Goal: Task Accomplishment & Management: Complete application form

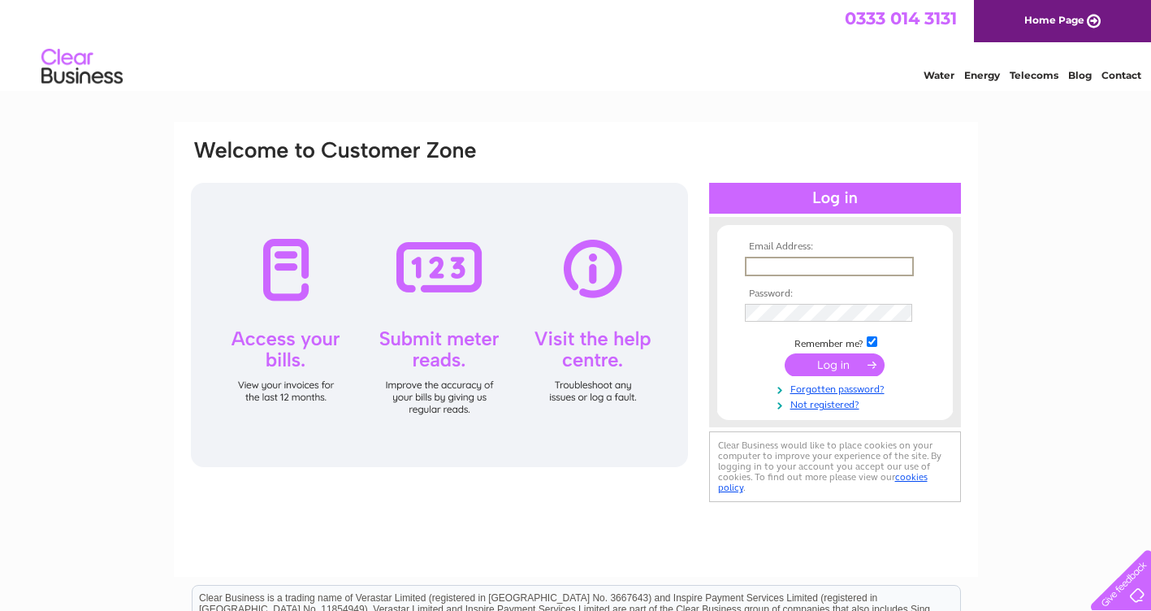
click at [776, 267] on input "text" at bounding box center [829, 267] width 169 height 20
type input "[EMAIL_ADDRESS][DOMAIN_NAME]"
click at [847, 362] on input "submit" at bounding box center [835, 363] width 100 height 23
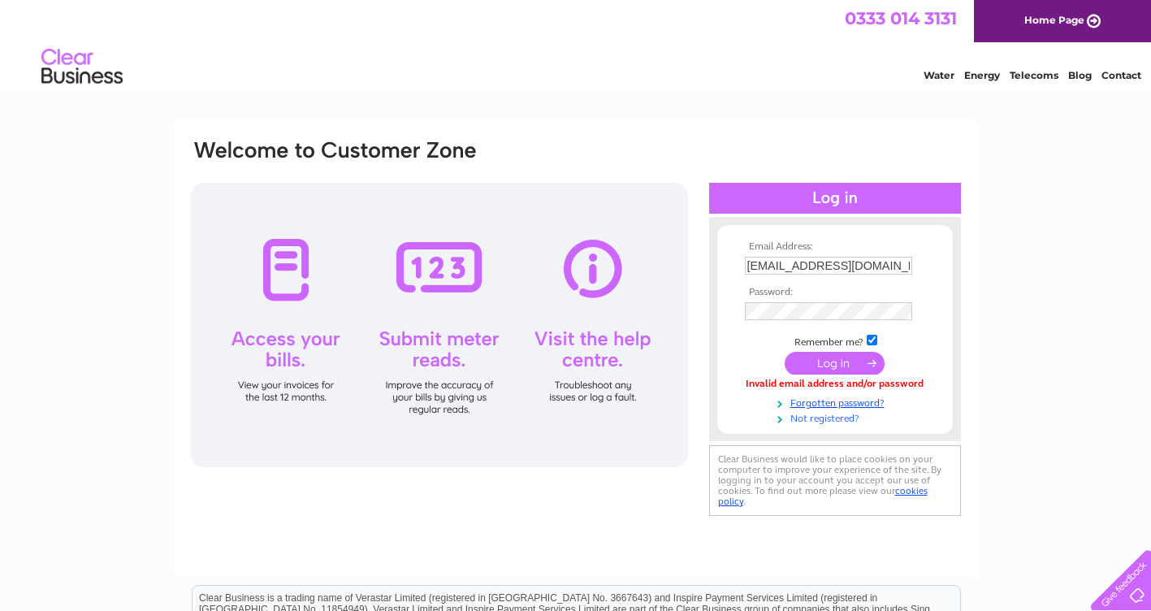
click at [845, 420] on link "Not registered?" at bounding box center [837, 417] width 184 height 15
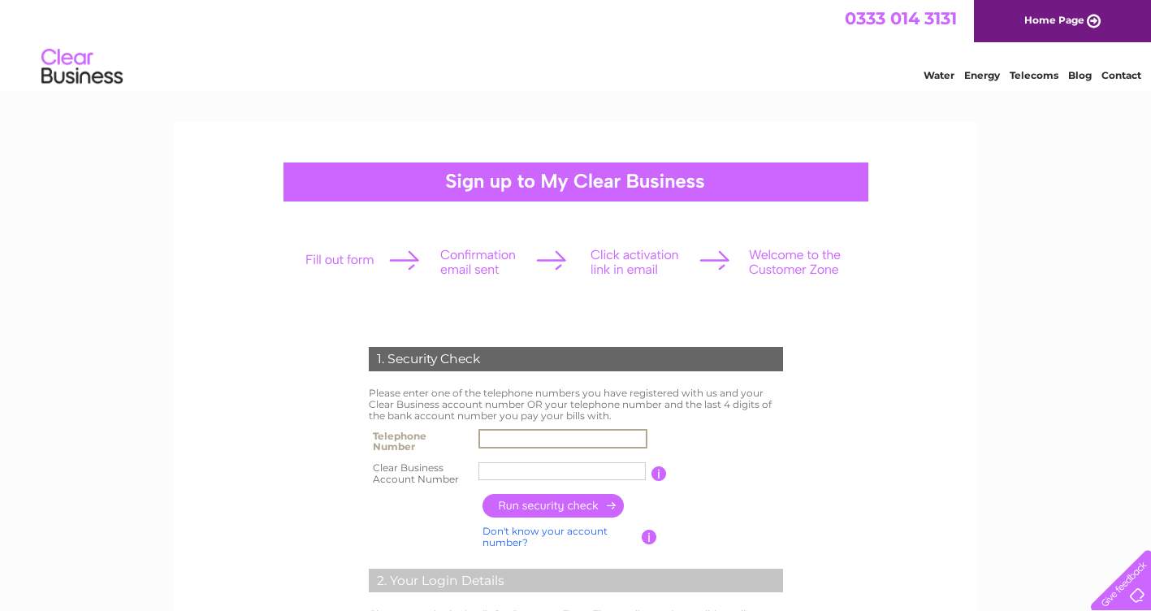
click at [509, 433] on input "text" at bounding box center [563, 439] width 169 height 20
type input "07984418021"
click at [540, 471] on input "text" at bounding box center [563, 472] width 169 height 20
type input "30323197"
click at [587, 509] on input "button" at bounding box center [554, 506] width 143 height 24
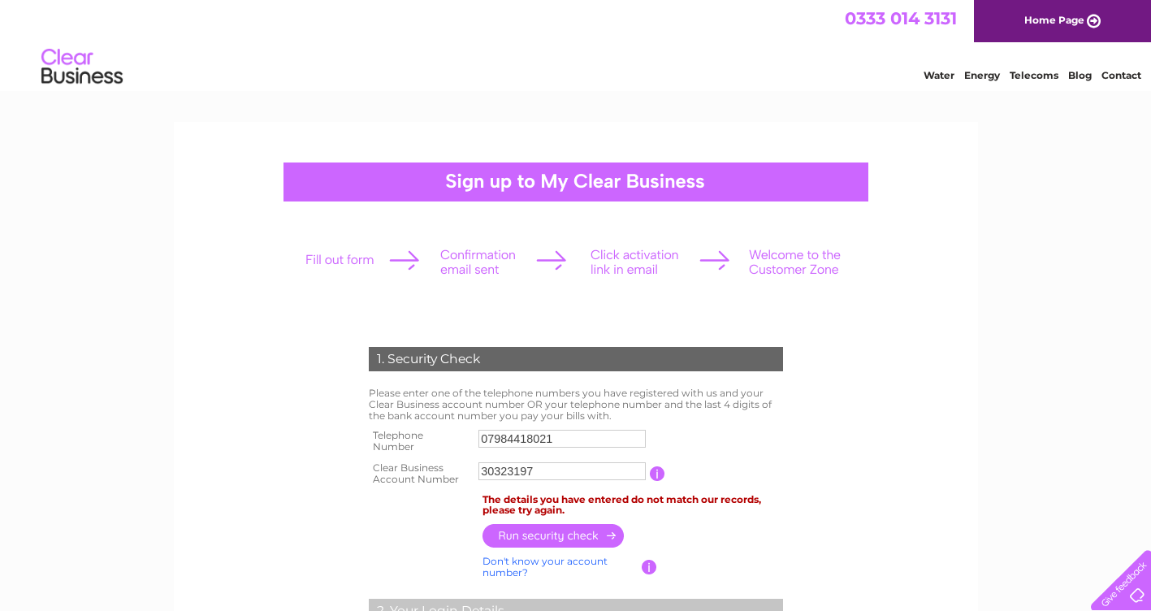
click at [579, 538] on input "button" at bounding box center [554, 536] width 143 height 24
click at [564, 439] on input "07984418021" at bounding box center [563, 439] width 169 height 20
click at [556, 440] on input "07984418021" at bounding box center [563, 439] width 169 height 20
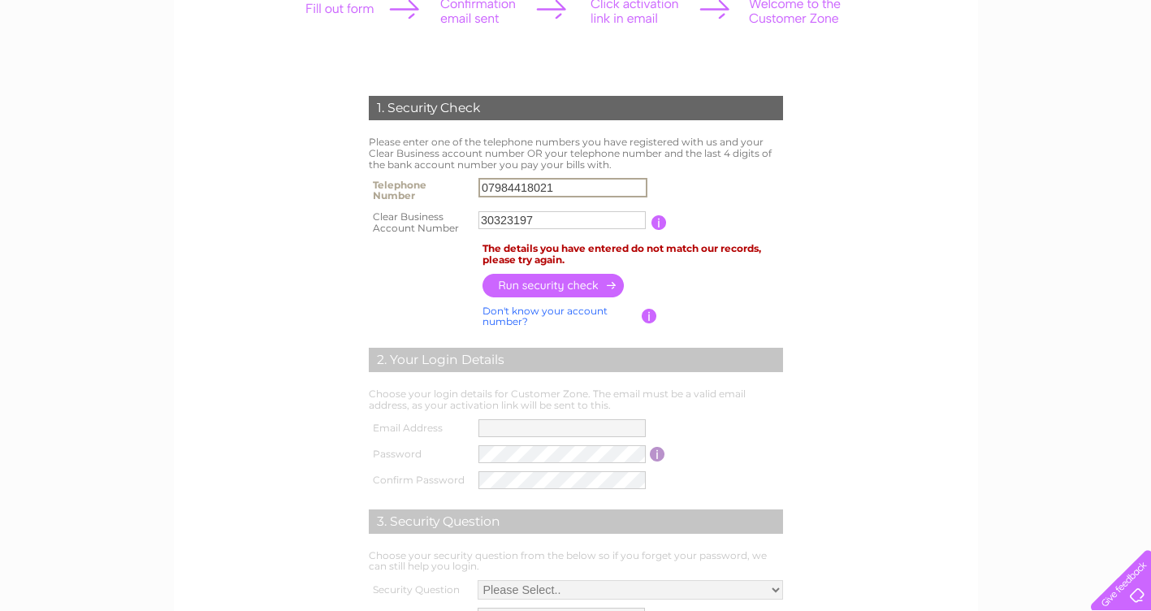
scroll to position [244, 0]
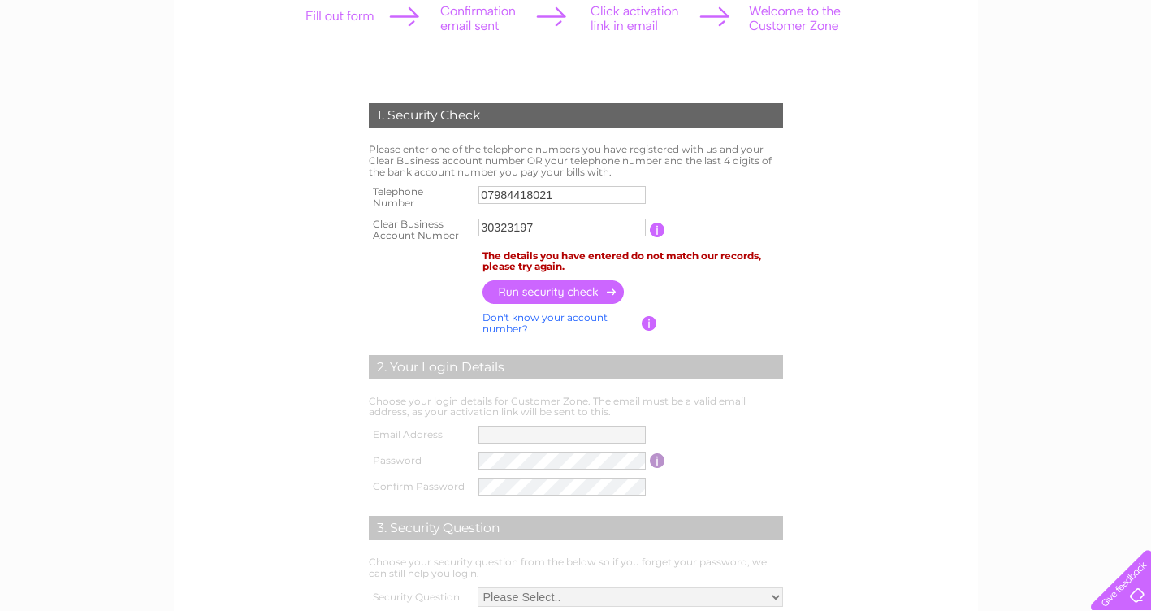
click at [556, 294] on input "button" at bounding box center [554, 292] width 143 height 24
click at [483, 194] on input "07984418021" at bounding box center [563, 195] width 169 height 20
type input "1"
click at [596, 193] on input "text" at bounding box center [563, 195] width 169 height 20
click at [522, 192] on input "text" at bounding box center [563, 195] width 169 height 20
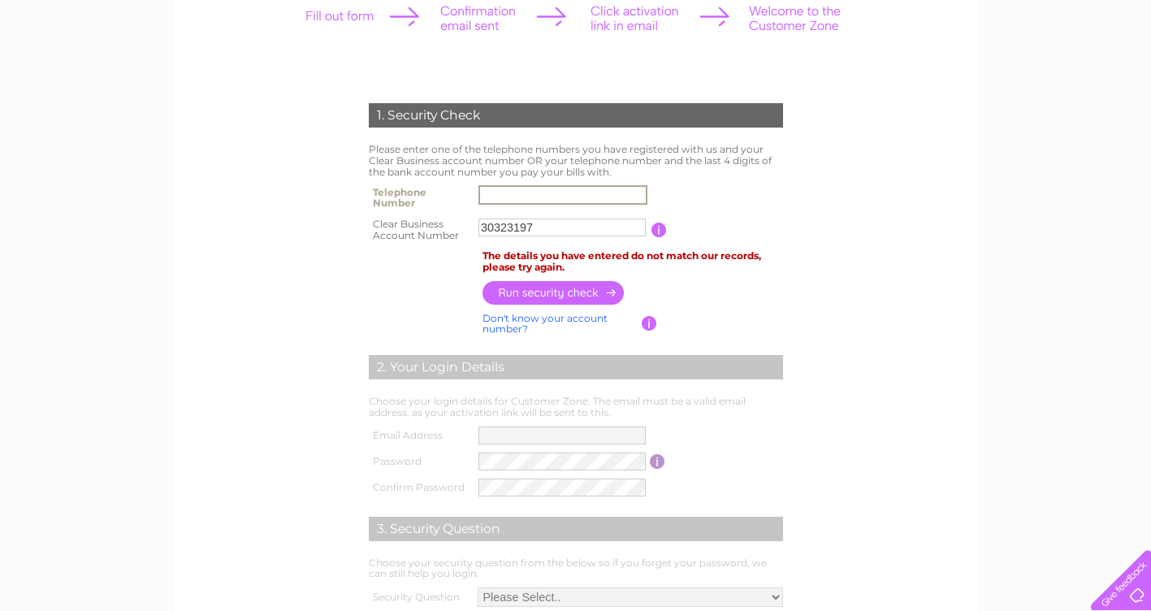
click at [424, 263] on th at bounding box center [422, 261] width 114 height 31
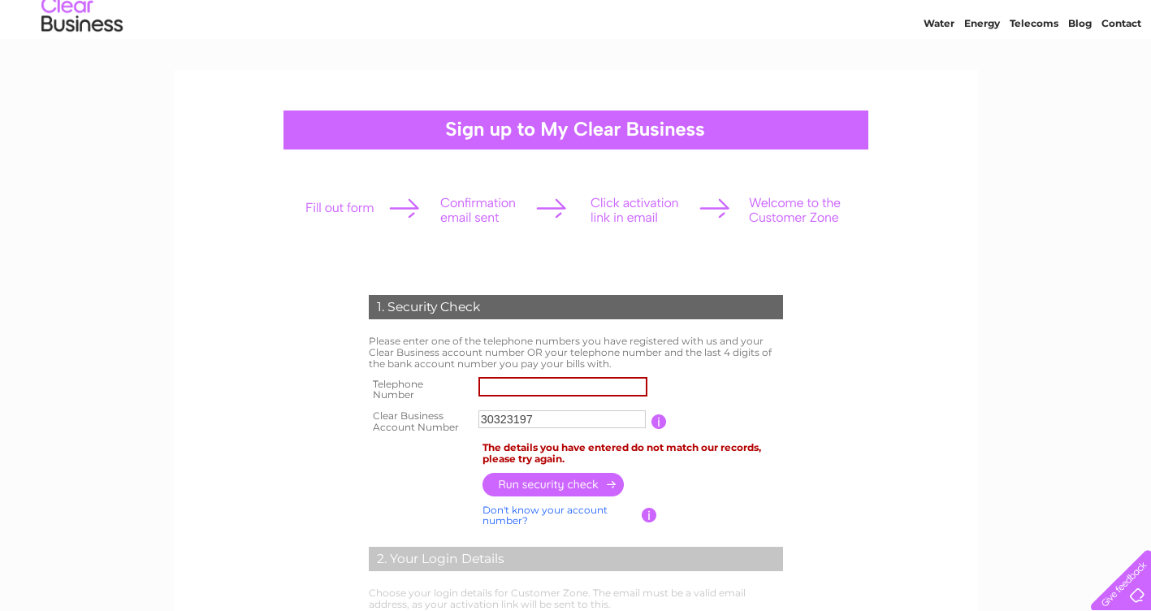
scroll to position [0, 0]
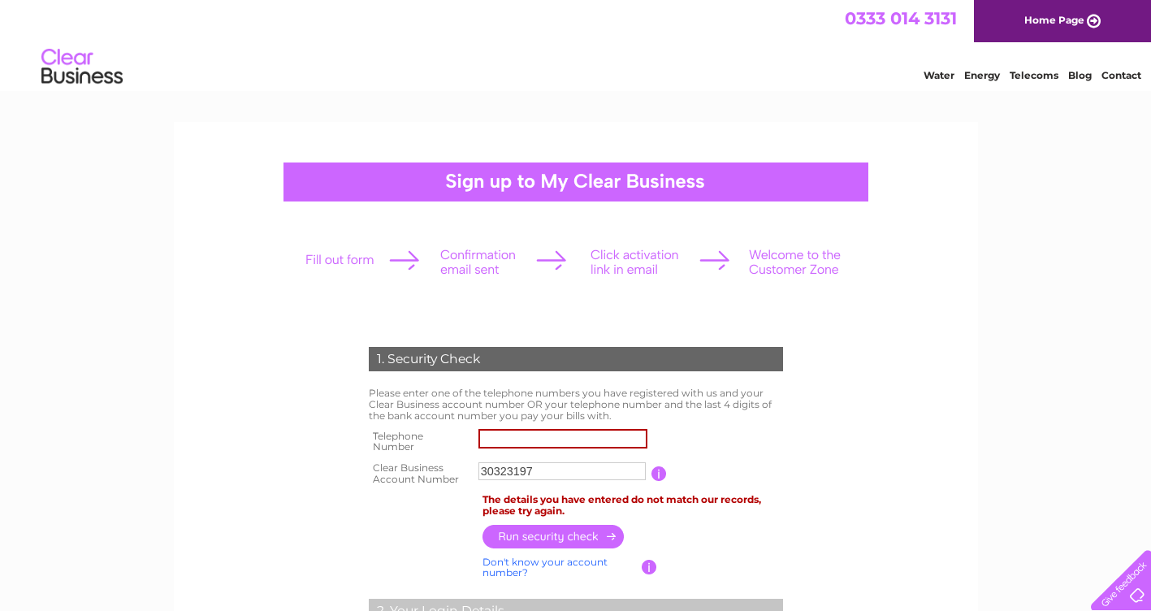
click at [344, 259] on div at bounding box center [575, 262] width 571 height 72
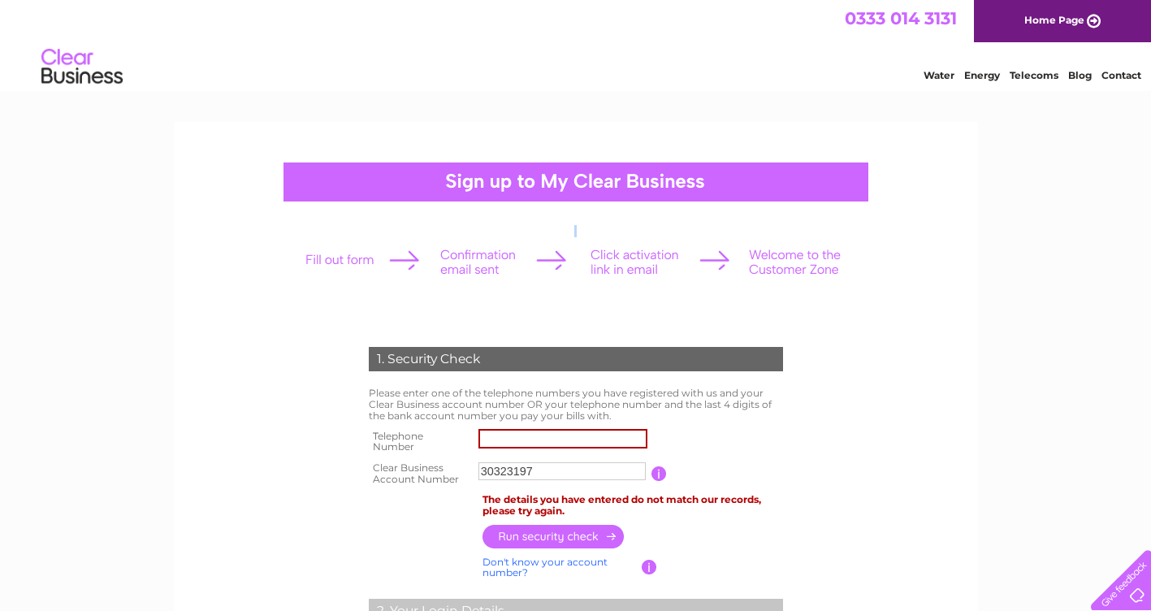
click at [344, 259] on div at bounding box center [575, 262] width 571 height 72
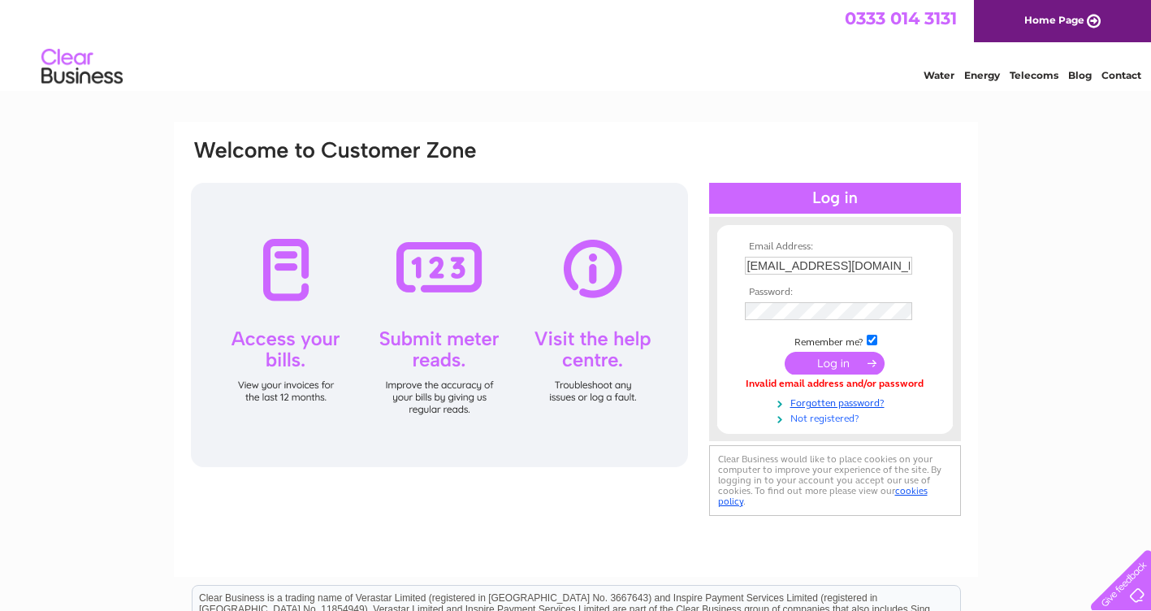
click at [843, 416] on link "Not registered?" at bounding box center [837, 417] width 184 height 15
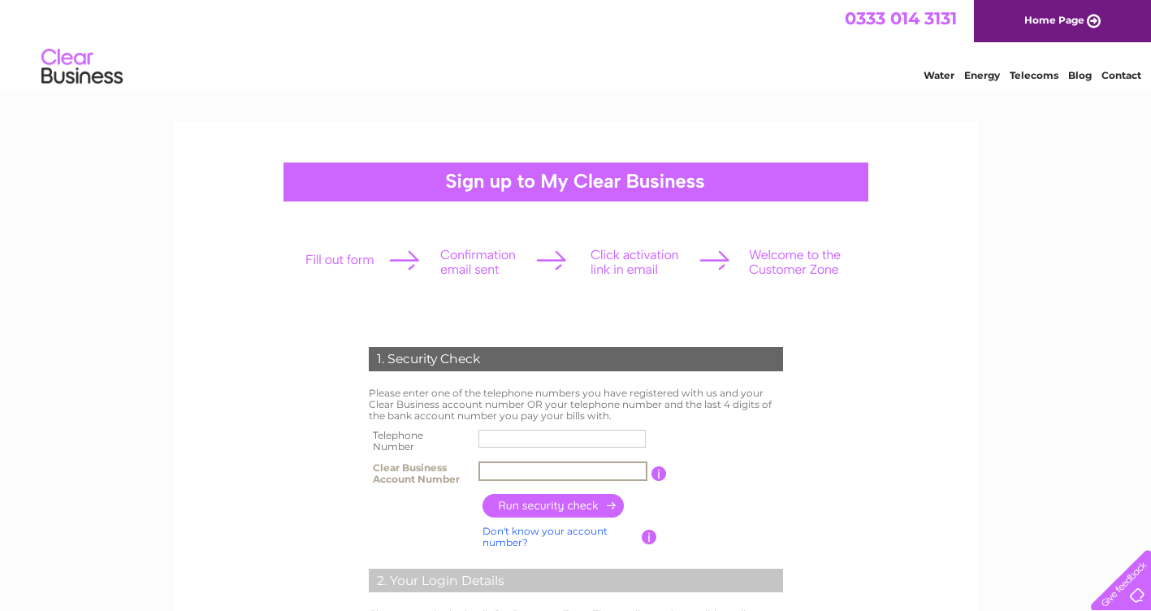
click at [492, 470] on input "text" at bounding box center [563, 472] width 169 height 20
type input "30323197"
click at [505, 435] on input "text" at bounding box center [563, 439] width 169 height 20
type input "02085691717"
click at [547, 507] on input "button" at bounding box center [554, 506] width 143 height 24
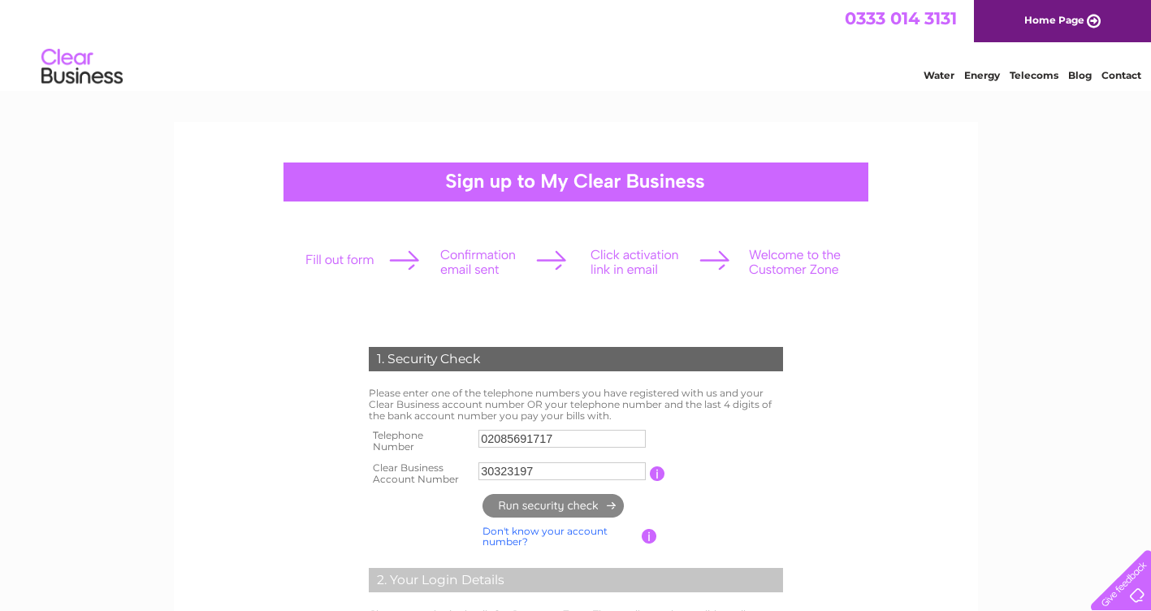
type input "**********"
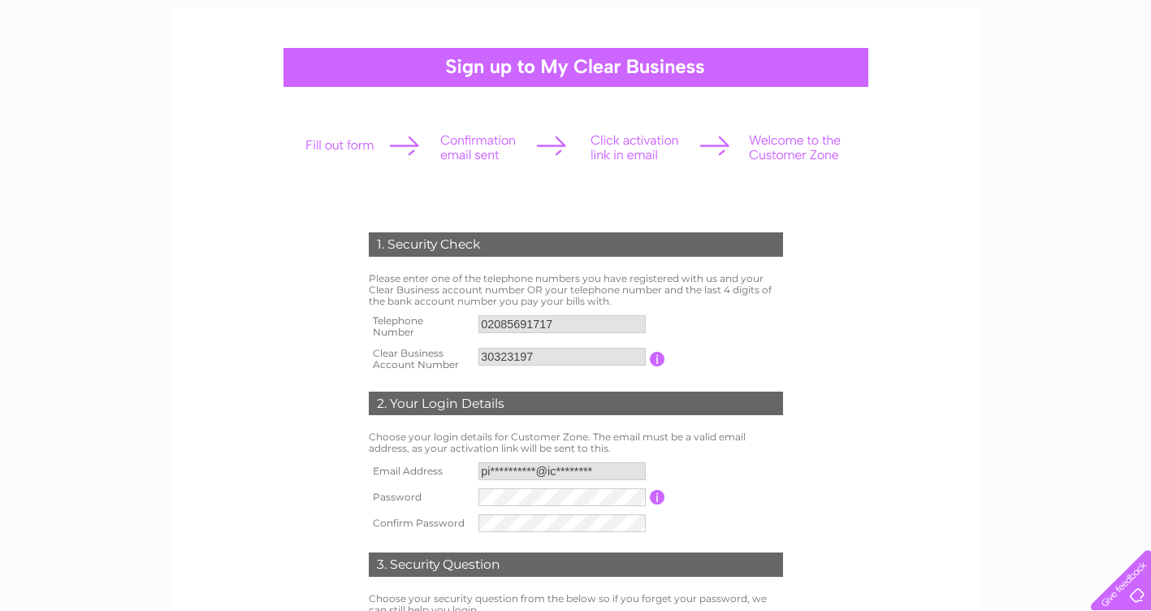
scroll to position [163, 0]
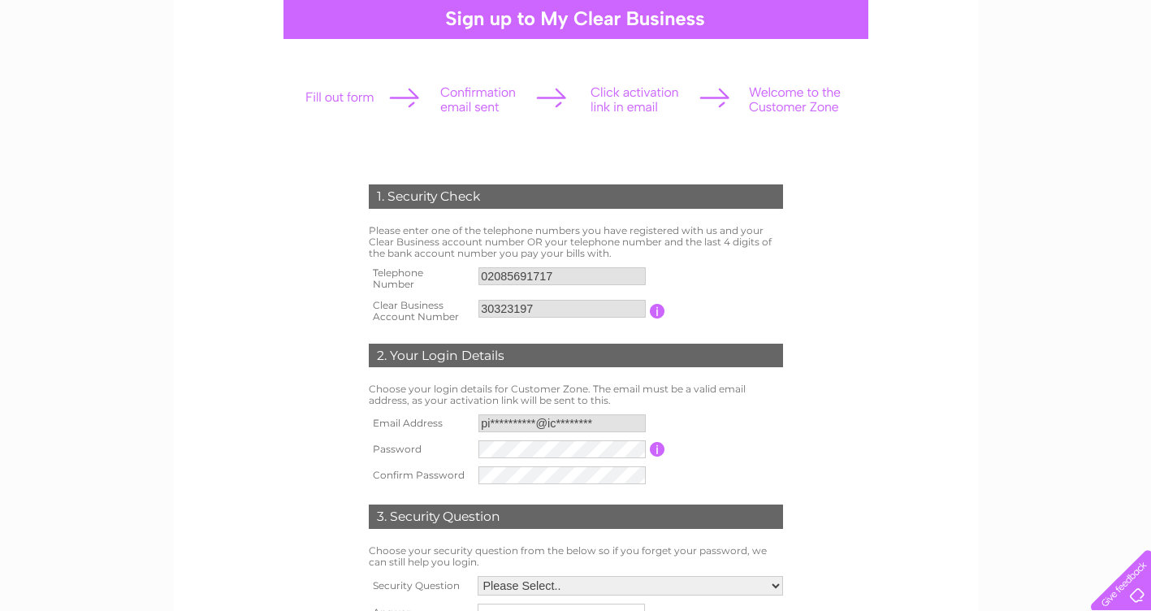
click at [483, 423] on input "**********" at bounding box center [562, 423] width 167 height 18
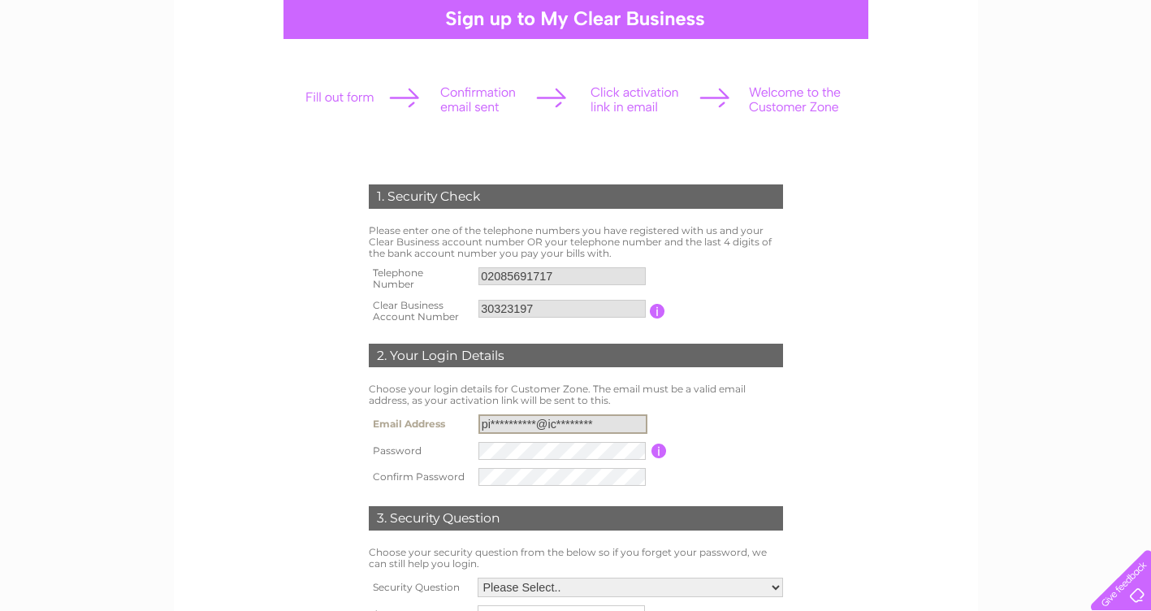
click at [597, 425] on input "**********" at bounding box center [563, 424] width 169 height 20
click at [582, 421] on input "**********" at bounding box center [563, 424] width 169 height 20
drag, startPoint x: 582, startPoint y: 421, endPoint x: 560, endPoint y: 425, distance: 22.3
click at [560, 425] on input "**********" at bounding box center [563, 424] width 169 height 20
drag, startPoint x: 560, startPoint y: 425, endPoint x: 534, endPoint y: 423, distance: 26.1
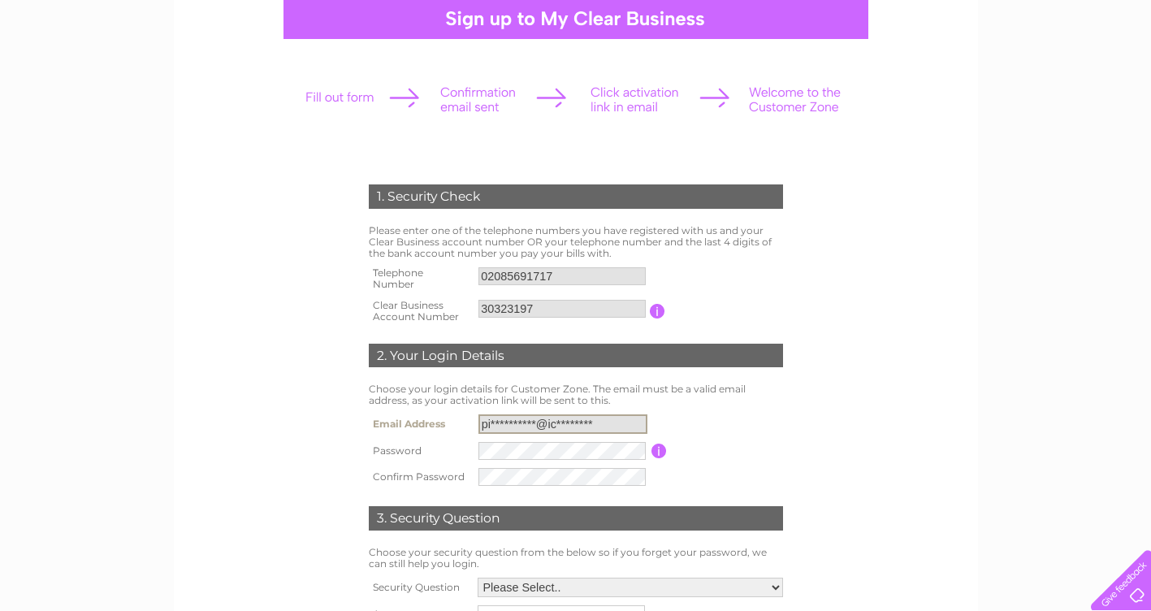
click at [534, 423] on input "**********" at bounding box center [563, 424] width 169 height 20
drag, startPoint x: 534, startPoint y: 423, endPoint x: 600, endPoint y: 419, distance: 65.9
click at [600, 419] on input "**********" at bounding box center [563, 424] width 169 height 20
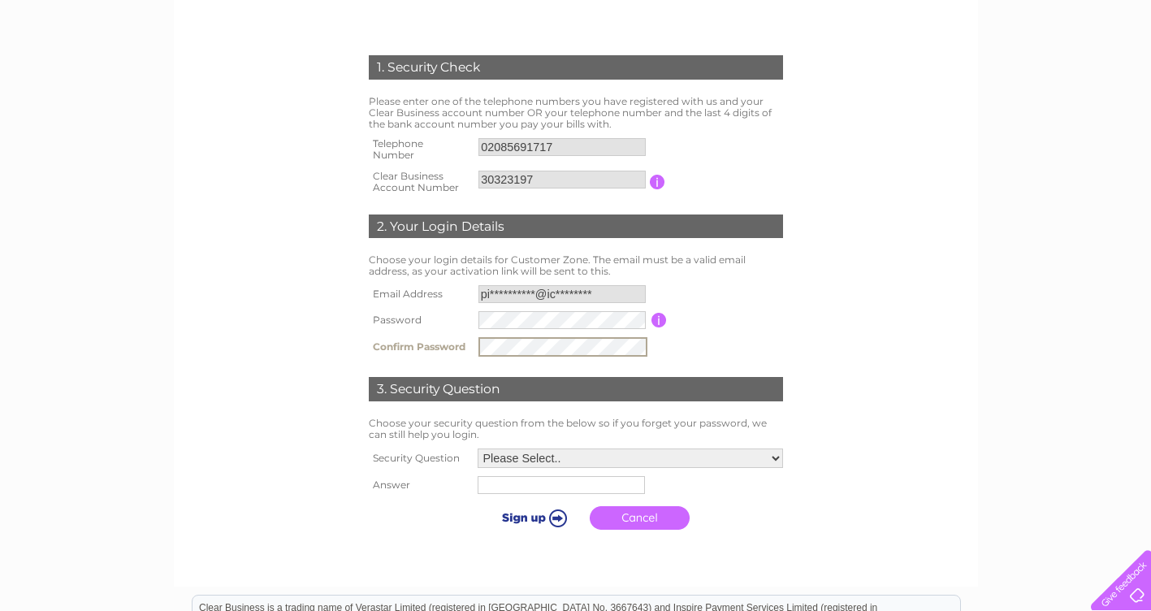
scroll to position [325, 0]
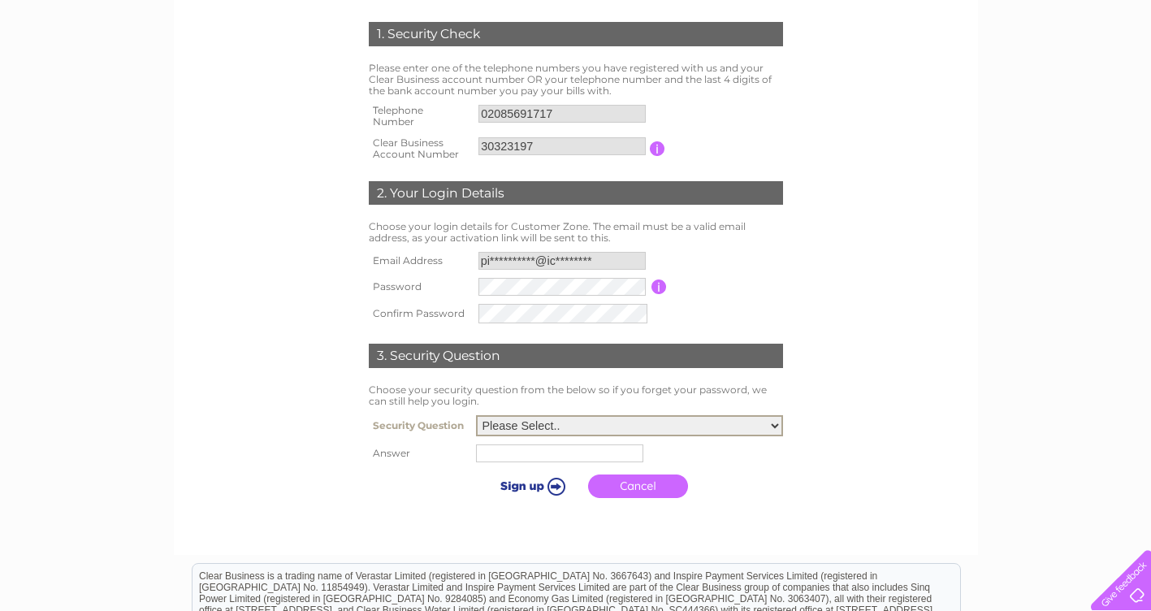
click at [774, 426] on select "Please Select.. In what town or city was your first job? In what town or city d…" at bounding box center [629, 425] width 307 height 21
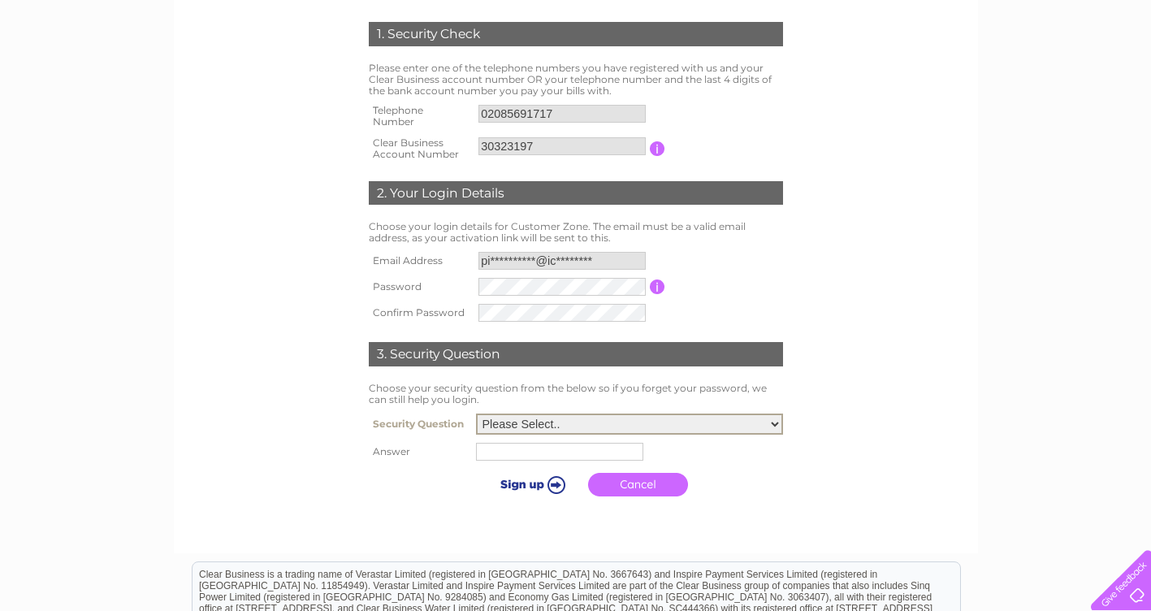
select select "2"
click at [476, 414] on select "Please Select.. In what town or city was your first job? In what town or city d…" at bounding box center [629, 424] width 307 height 21
click at [504, 453] on input "text" at bounding box center [562, 451] width 169 height 20
type input "hayes"
click at [555, 486] on input "submit" at bounding box center [532, 482] width 100 height 23
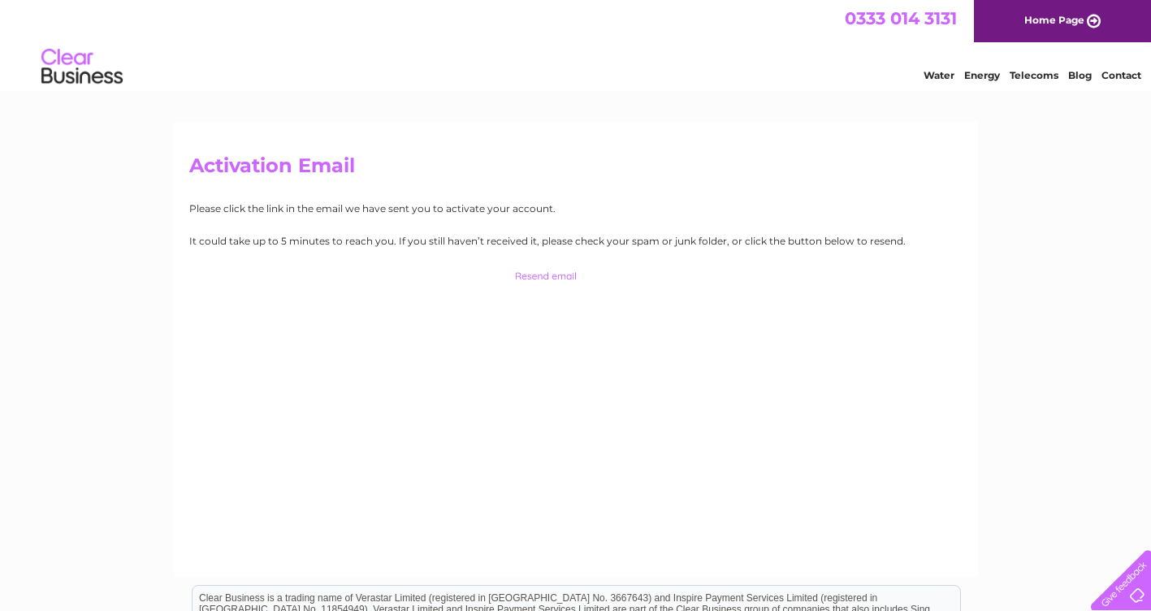
click at [535, 276] on input "button" at bounding box center [576, 276] width 160 height 23
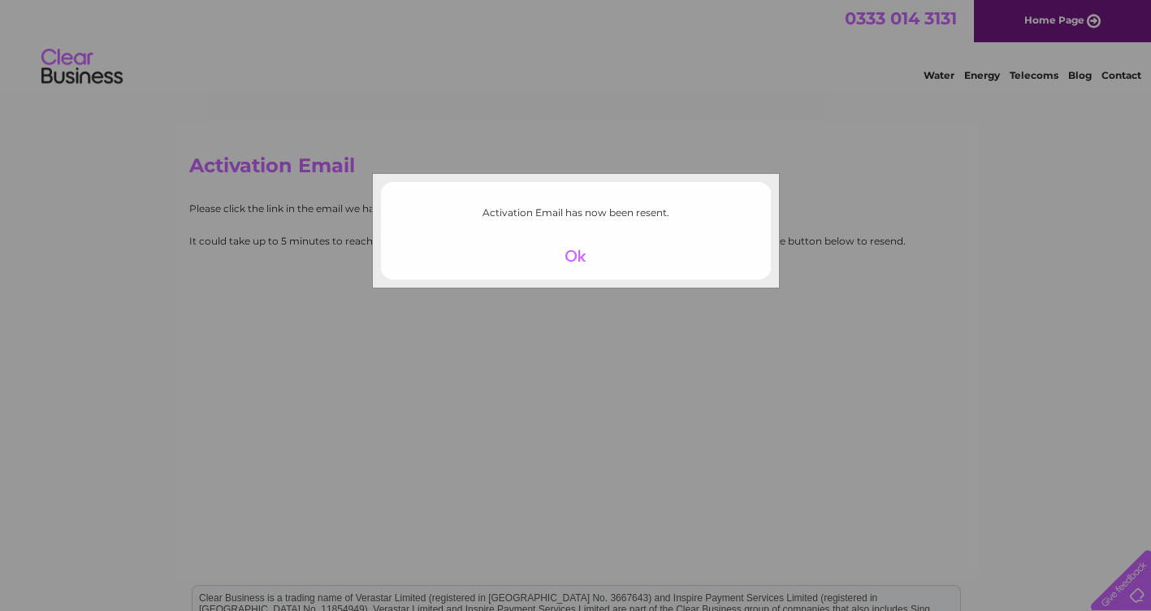
click at [575, 255] on div at bounding box center [576, 256] width 100 height 23
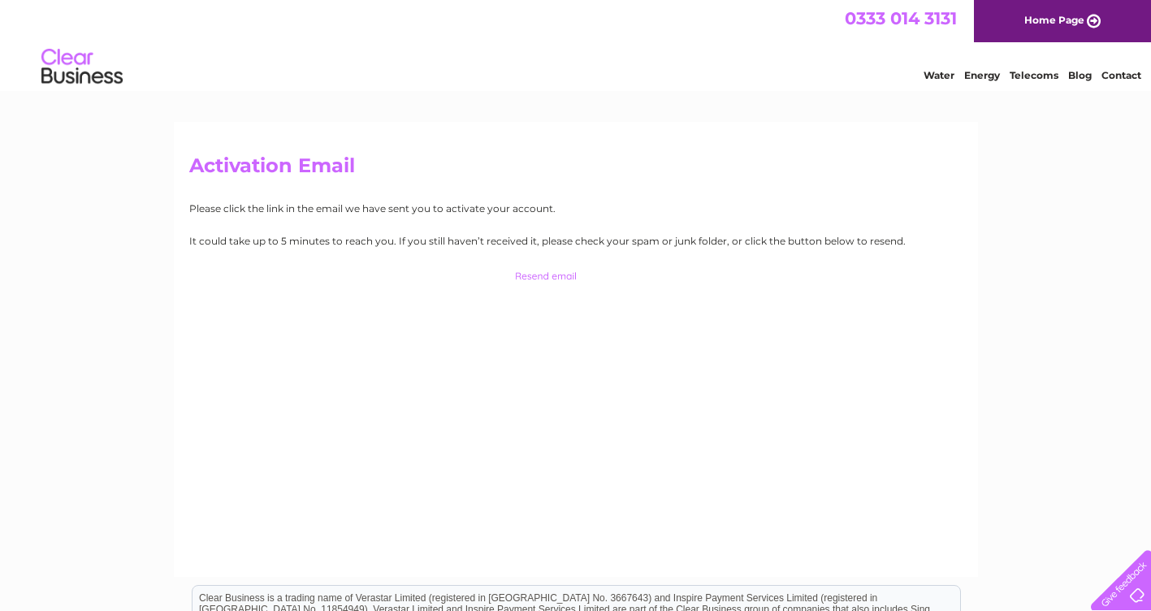
click at [1083, 16] on link "Home Page" at bounding box center [1062, 21] width 177 height 42
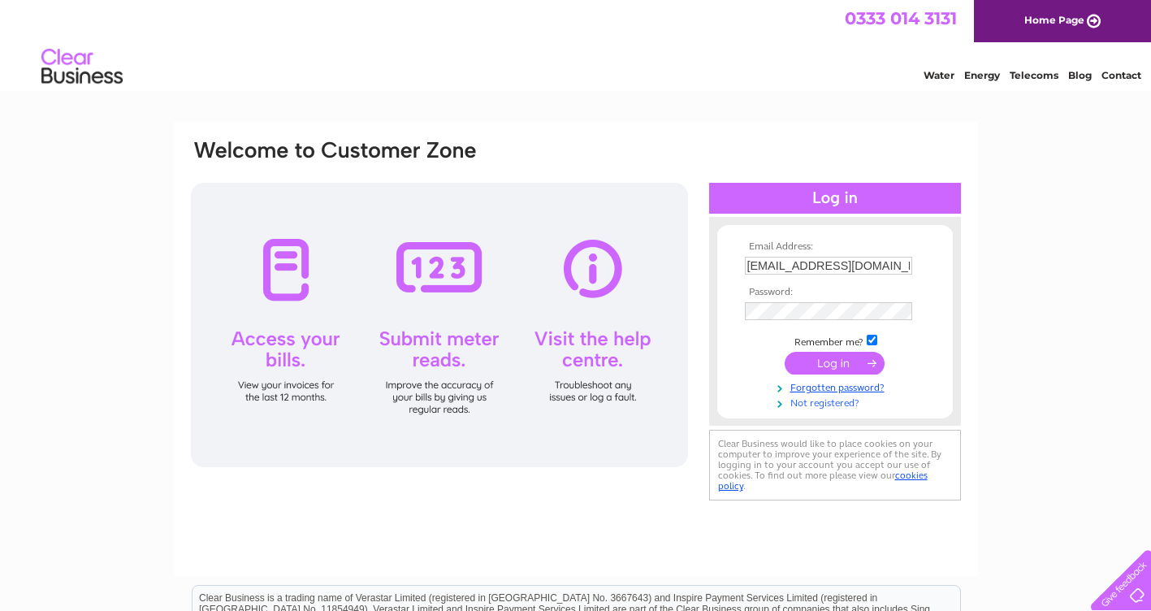
click at [804, 401] on link "Not registered?" at bounding box center [837, 401] width 184 height 15
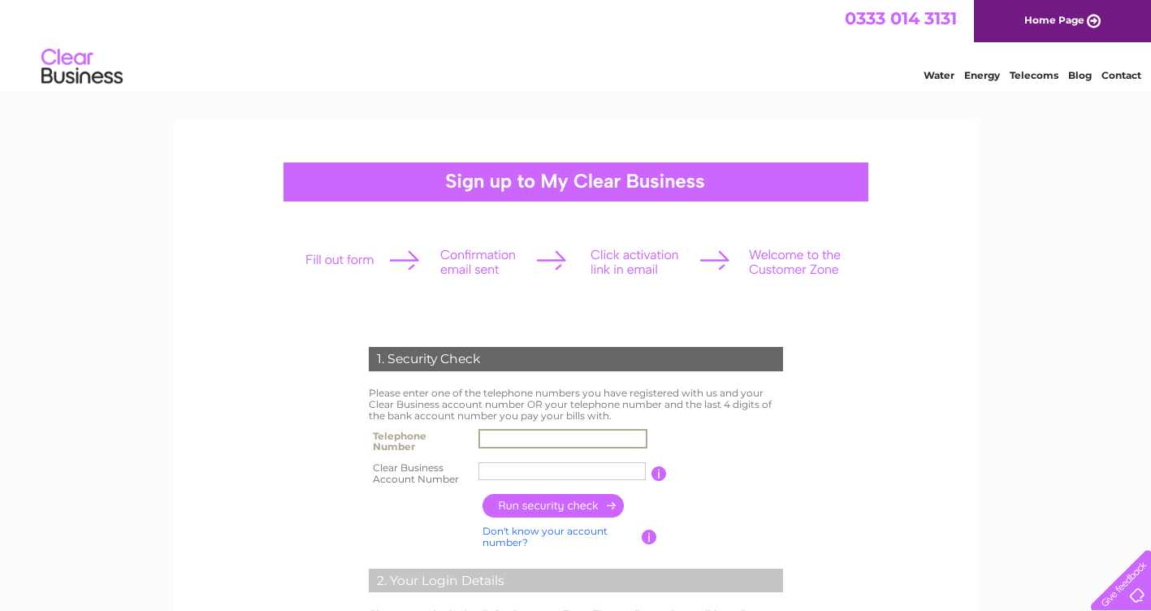
click at [491, 435] on input "text" at bounding box center [563, 439] width 169 height 20
type input "02085691717"
click at [511, 473] on input "text" at bounding box center [563, 472] width 169 height 20
type input "30323197"
click at [559, 505] on input "button" at bounding box center [554, 506] width 143 height 24
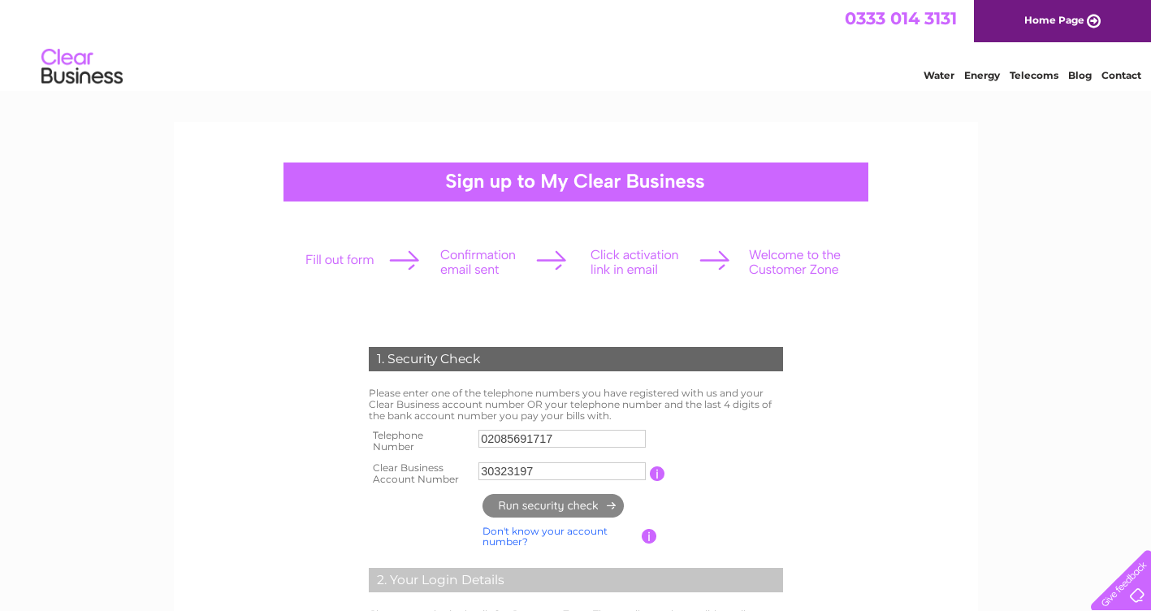
type input "**********"
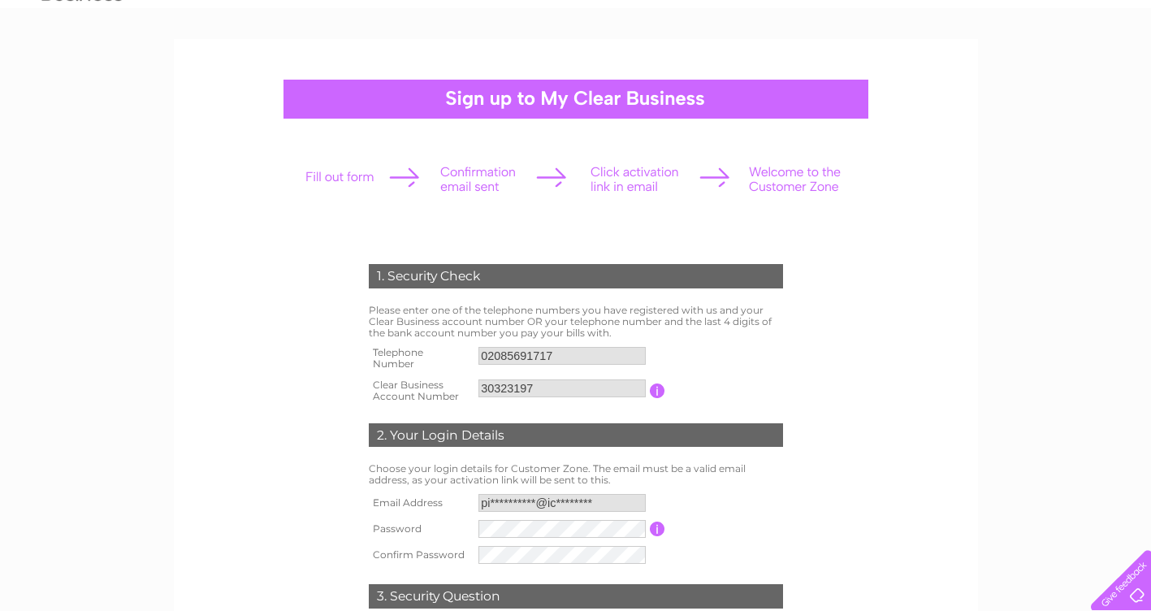
scroll to position [163, 0]
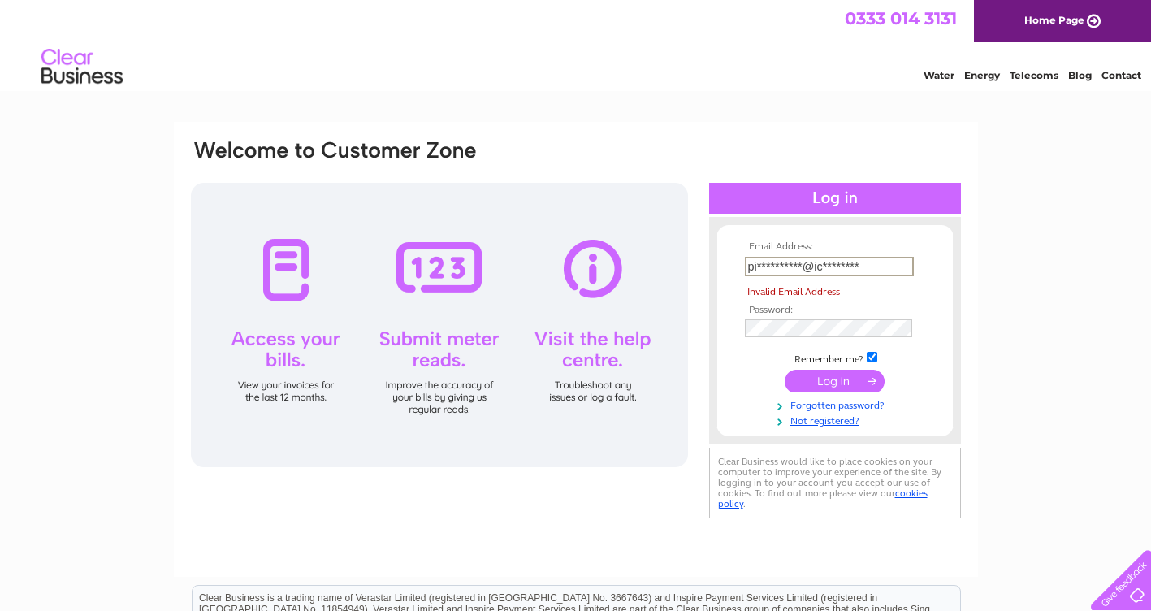
click at [748, 266] on input "**********" at bounding box center [829, 267] width 169 height 20
type input "*"
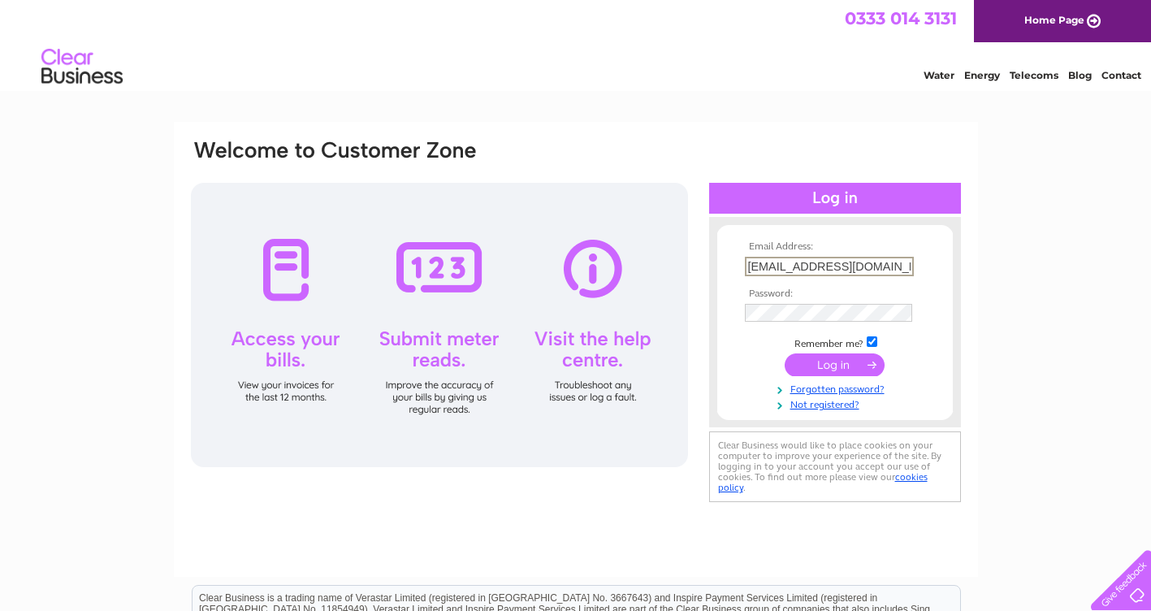
type input "pinkcity2002@icloud.com"
click at [745, 346] on td "Remember me?" at bounding box center [835, 342] width 189 height 16
click at [817, 402] on link "Not registered?" at bounding box center [837, 401] width 184 height 15
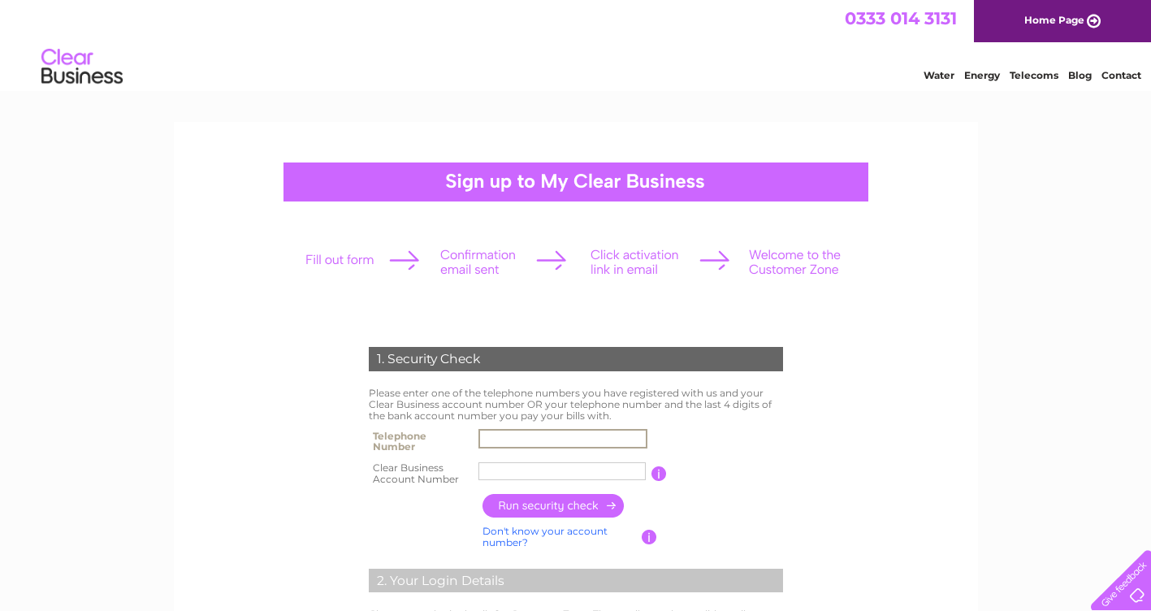
click at [556, 438] on input "text" at bounding box center [563, 439] width 169 height 20
type input "07984418021"
click at [525, 477] on input "text" at bounding box center [563, 472] width 169 height 20
type input "30323197"
click at [564, 509] on input "button" at bounding box center [554, 506] width 143 height 24
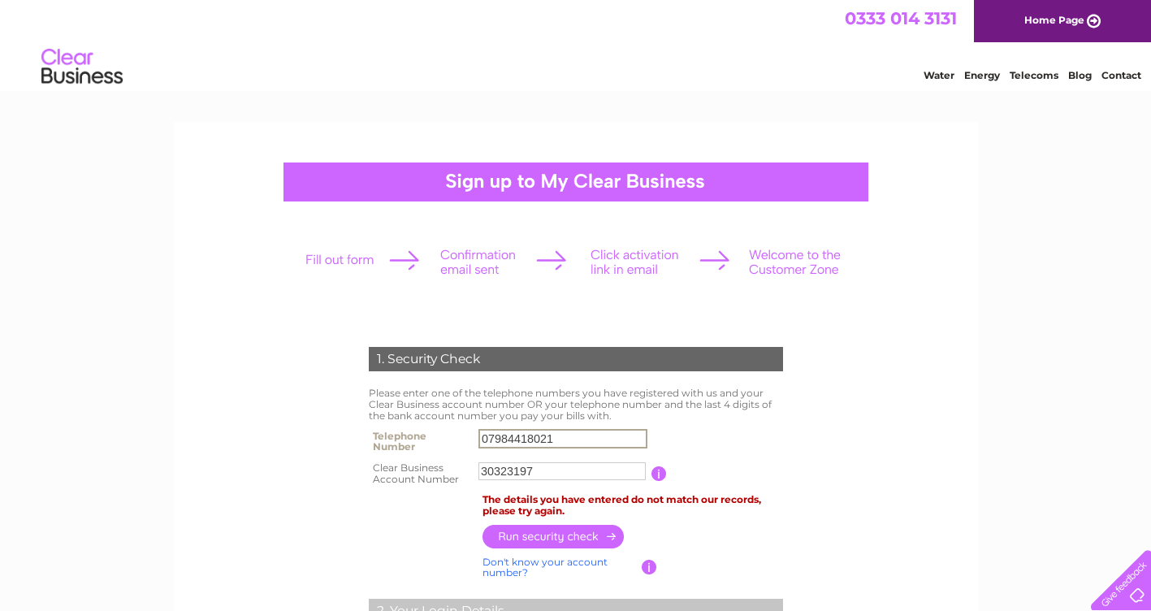
click at [485, 437] on input "07984418021" at bounding box center [563, 439] width 169 height 20
click at [479, 436] on input "07984418021" at bounding box center [563, 439] width 169 height 20
type input "1"
click at [583, 536] on input "button" at bounding box center [554, 536] width 143 height 24
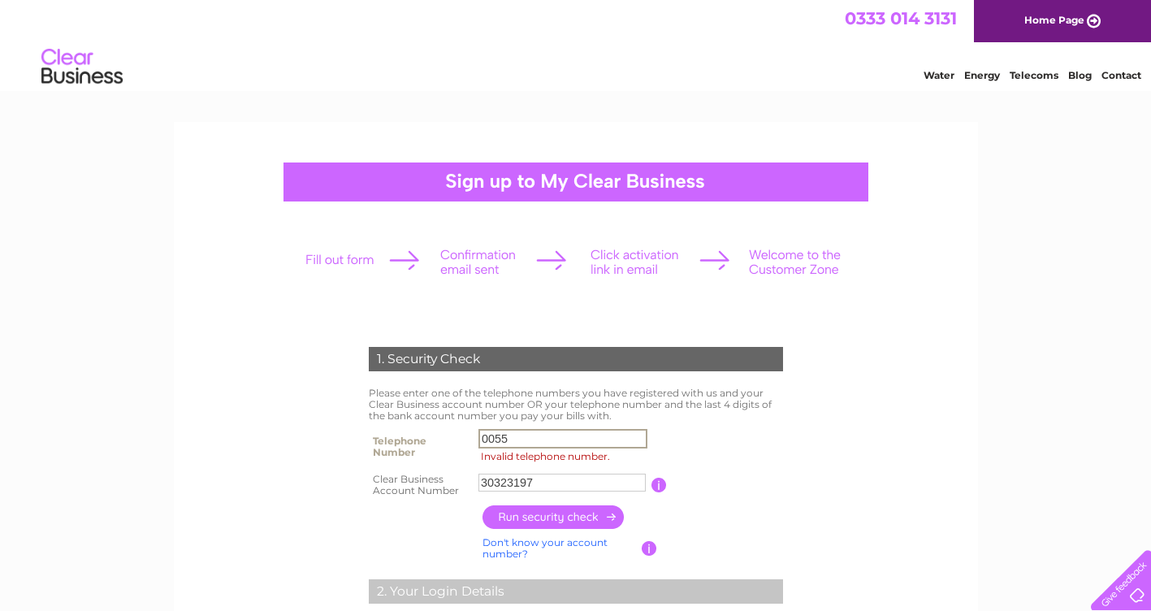
click at [484, 436] on input "0055" at bounding box center [563, 439] width 169 height 20
type input "5"
type input "02085691717"
click at [557, 510] on input "button" at bounding box center [554, 517] width 143 height 24
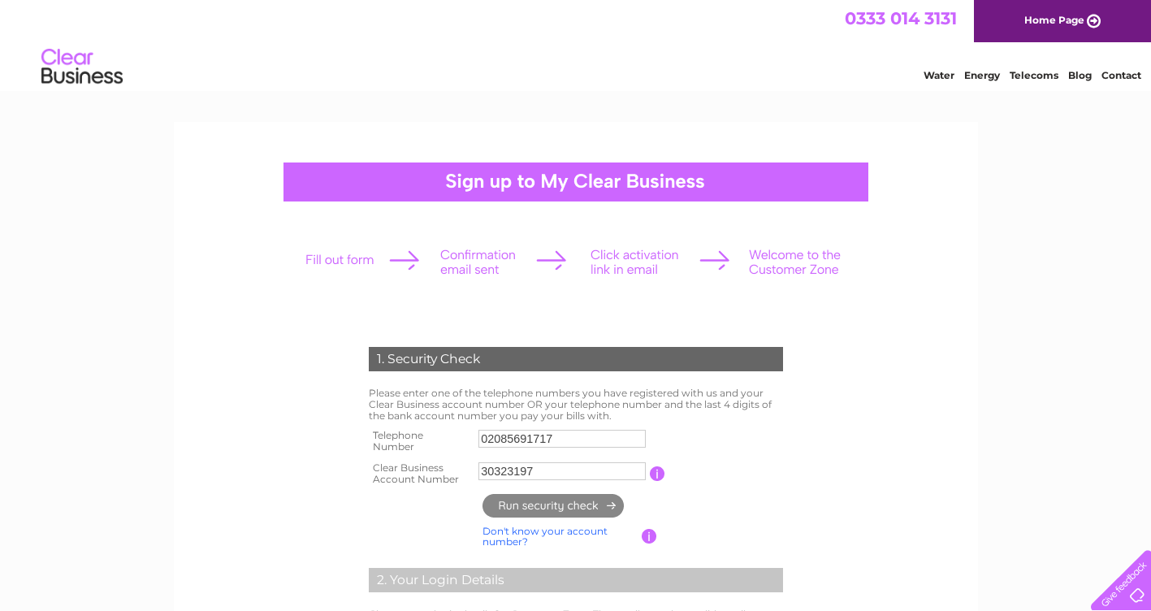
type input "**********"
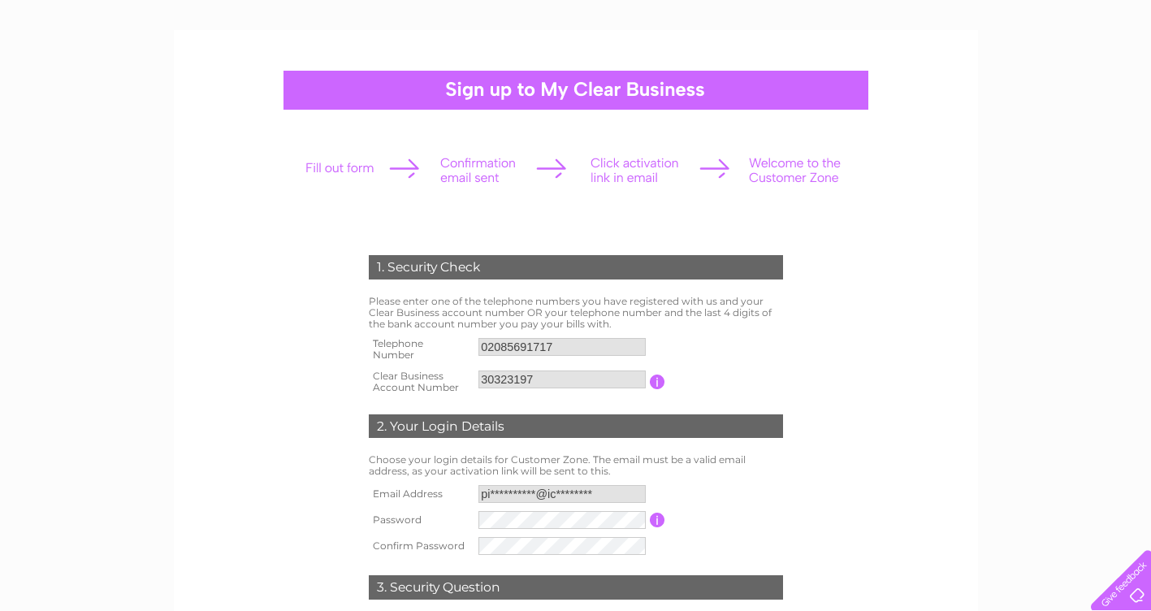
scroll to position [163, 0]
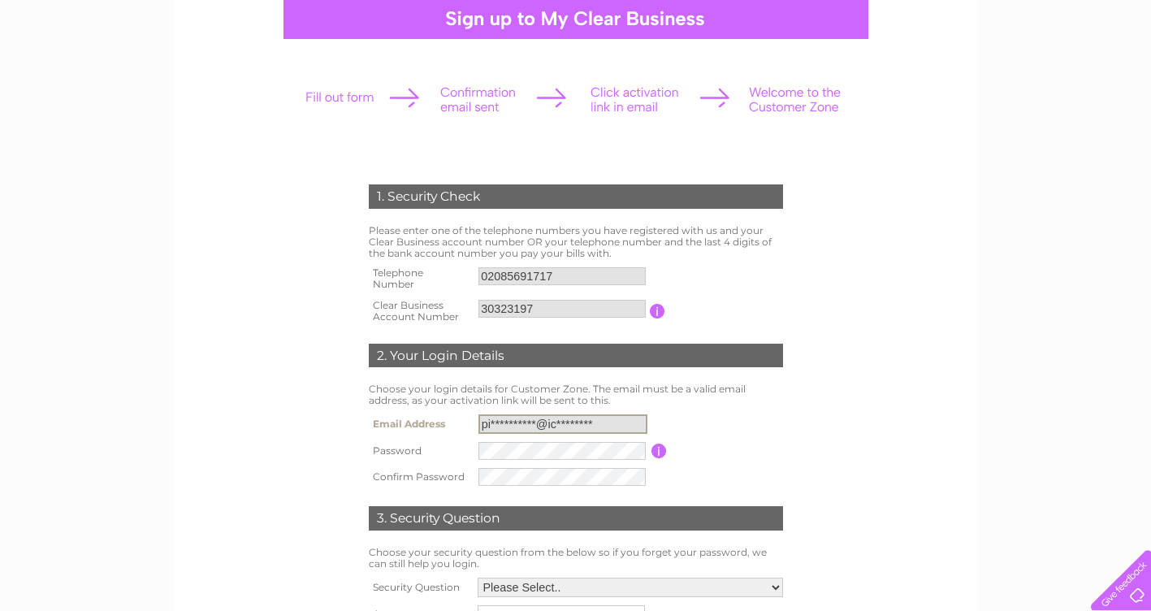
click at [481, 422] on input "**********" at bounding box center [563, 424] width 169 height 20
click at [479, 424] on input "**********" at bounding box center [563, 424] width 169 height 20
click at [485, 423] on input "**********" at bounding box center [563, 424] width 169 height 20
click at [483, 425] on input "**********" at bounding box center [563, 424] width 169 height 20
click at [481, 425] on input "**********" at bounding box center [563, 424] width 169 height 20
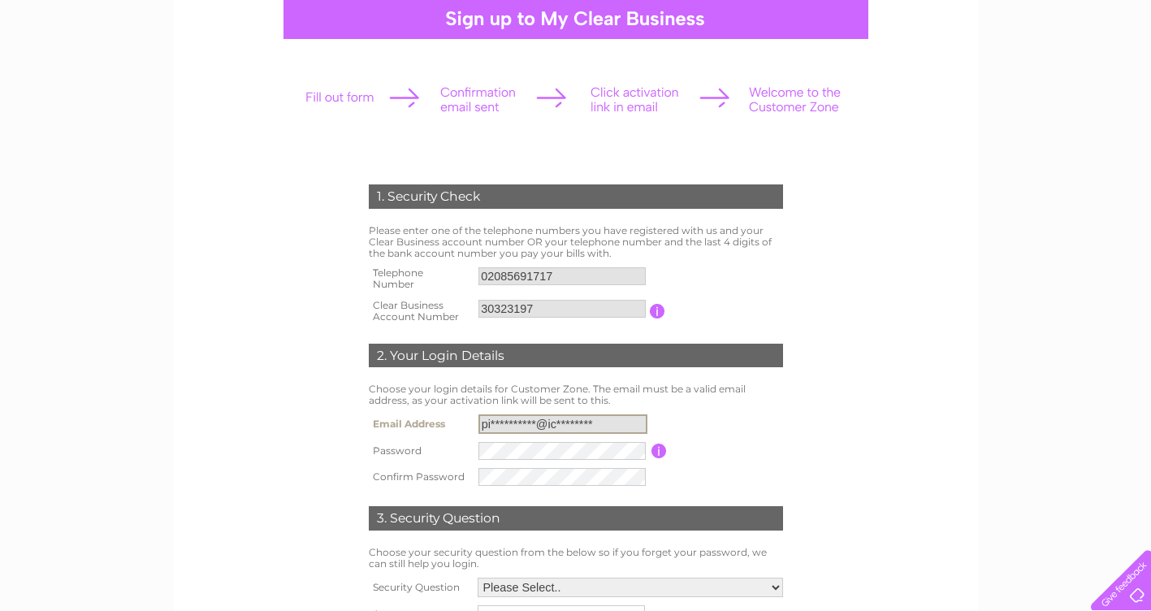
click at [480, 425] on input "**********" at bounding box center [563, 424] width 169 height 20
click at [486, 419] on input "**********" at bounding box center [563, 424] width 169 height 20
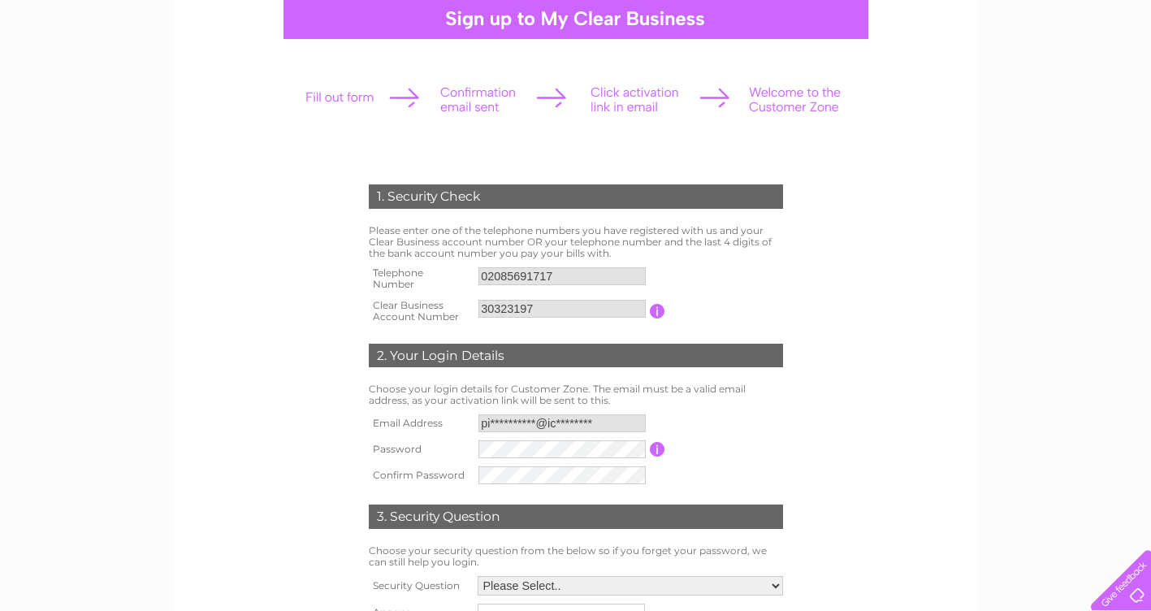
click at [821, 462] on div "1. Security Check Please enter one of the telephone numbers you have registered…" at bounding box center [576, 425] width 494 height 546
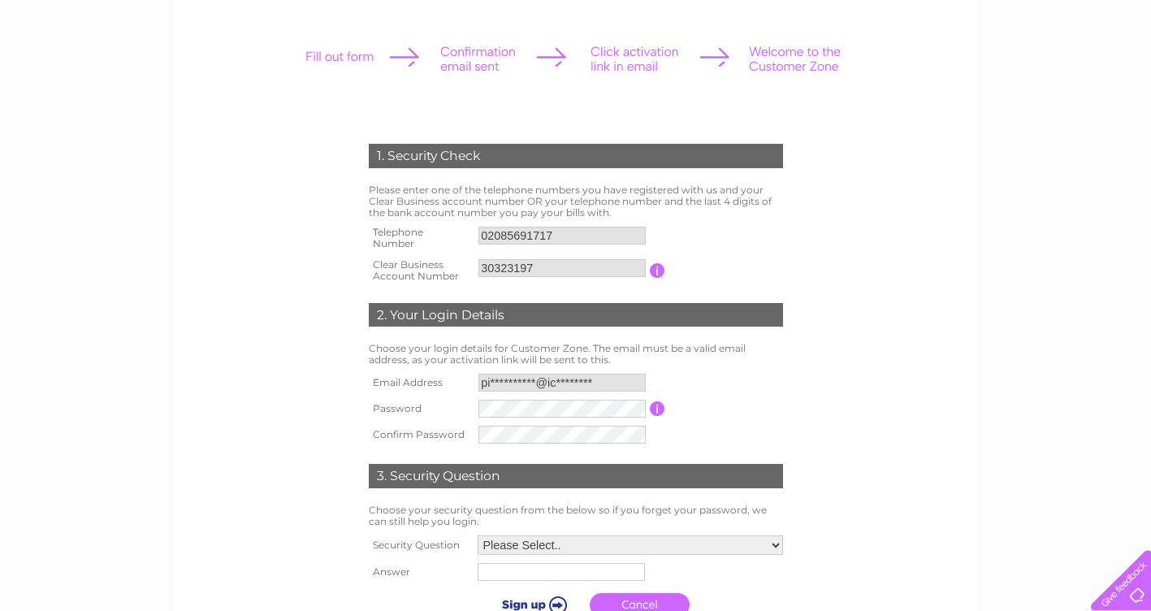
scroll to position [244, 0]
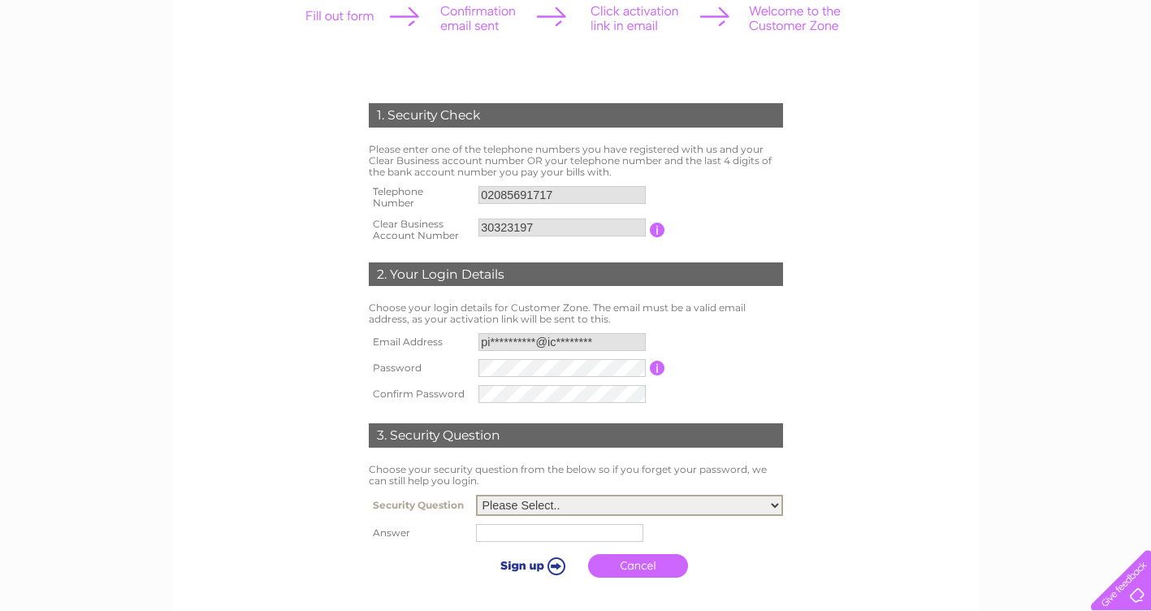
click at [639, 505] on select "Please Select.. In what town or city was your first job? In what town or city d…" at bounding box center [629, 505] width 307 height 21
select select "2"
click at [476, 496] on select "Please Select.. In what town or city was your first job? In what town or city d…" at bounding box center [629, 505] width 307 height 21
click at [524, 533] on input "text" at bounding box center [562, 532] width 169 height 20
type input "hayes"
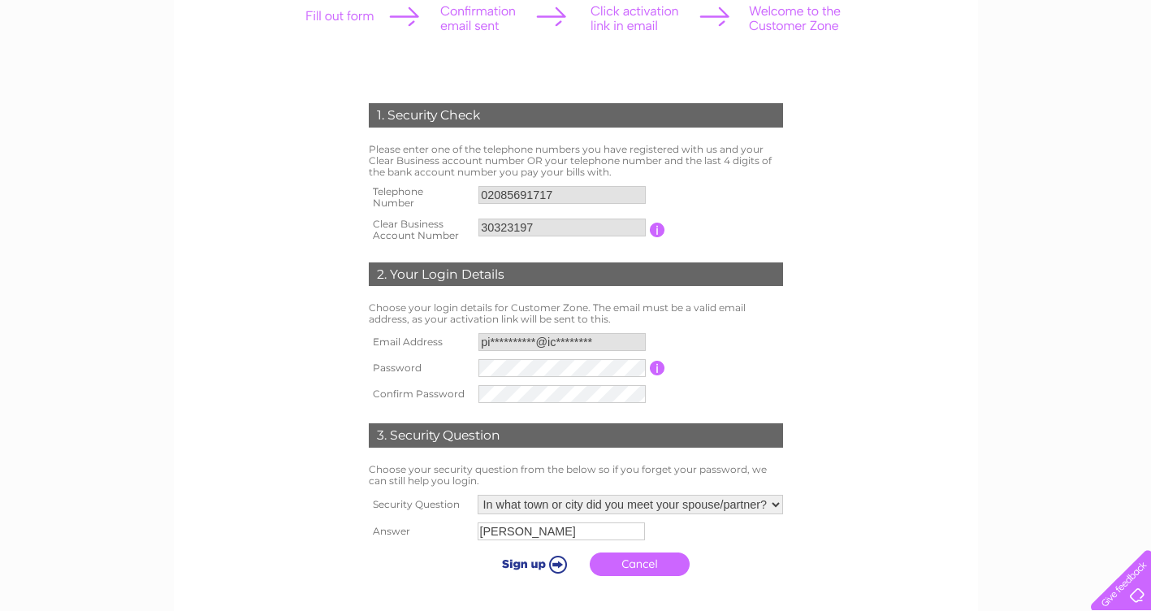
click at [558, 566] on input "submit" at bounding box center [532, 564] width 100 height 23
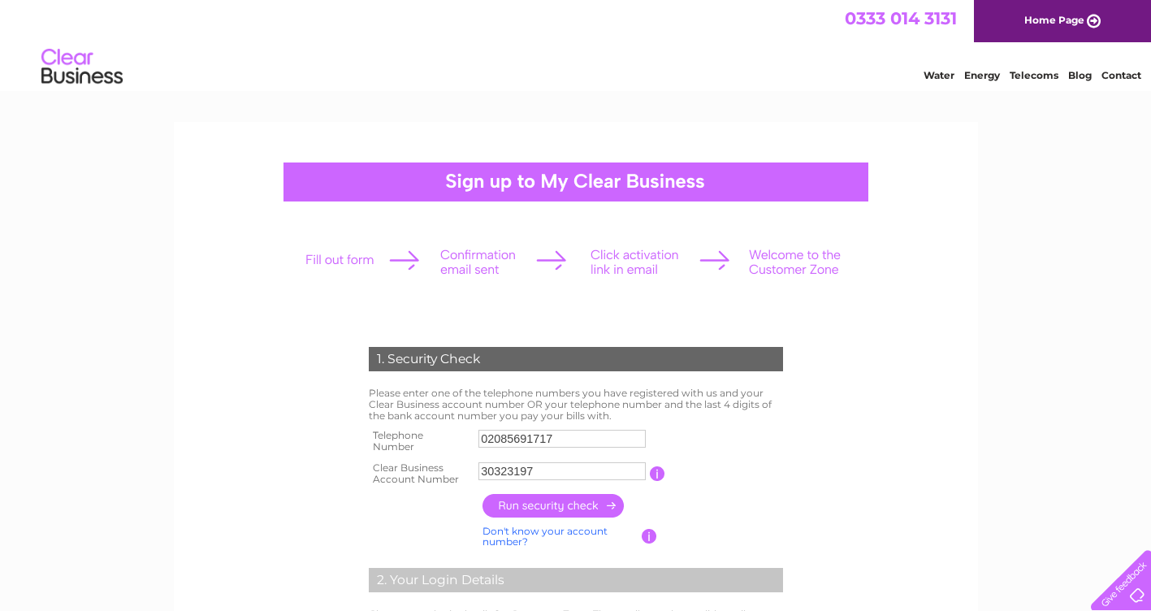
click at [1047, 22] on link "Home Page" at bounding box center [1062, 21] width 177 height 42
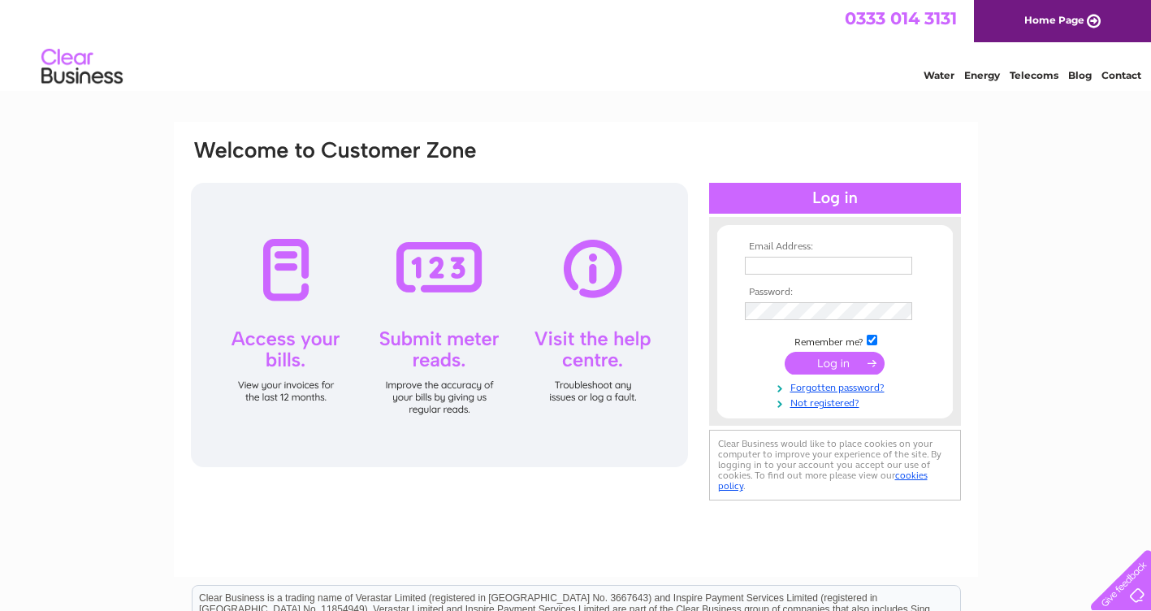
type input "**********"
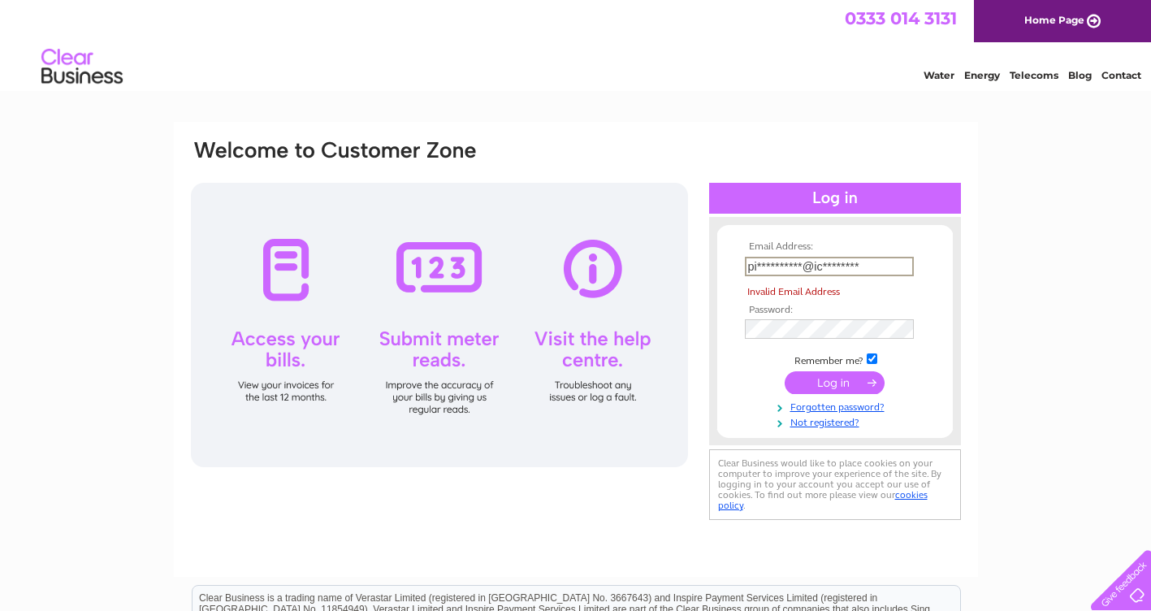
click at [748, 264] on input "**********" at bounding box center [829, 267] width 169 height 20
type input "*"
